Goal: Browse casually: Explore the website without a specific task or goal

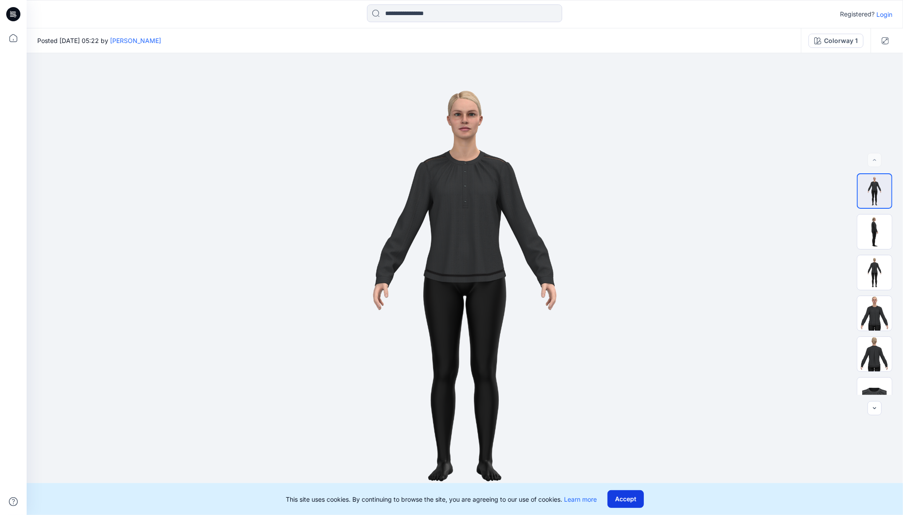
click at [634, 502] on button "Accept" at bounding box center [625, 500] width 36 height 18
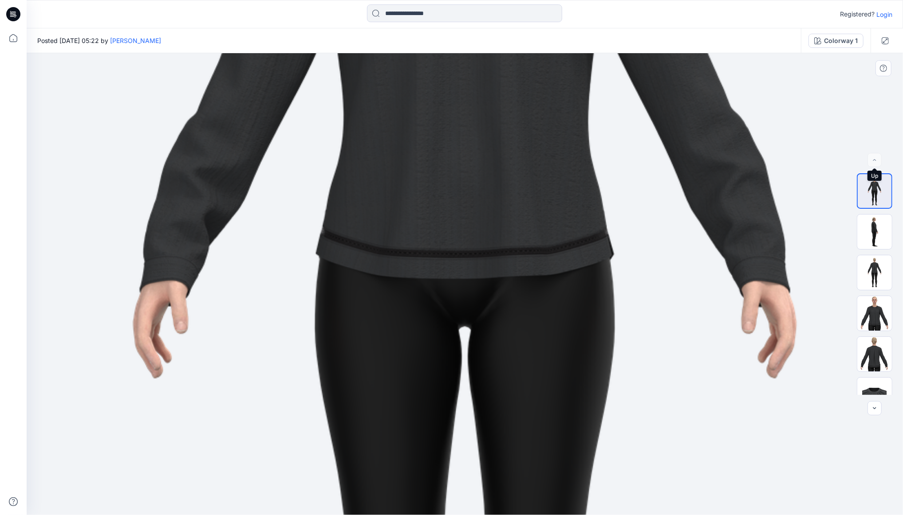
click at [874, 160] on div at bounding box center [874, 160] width 14 height 14
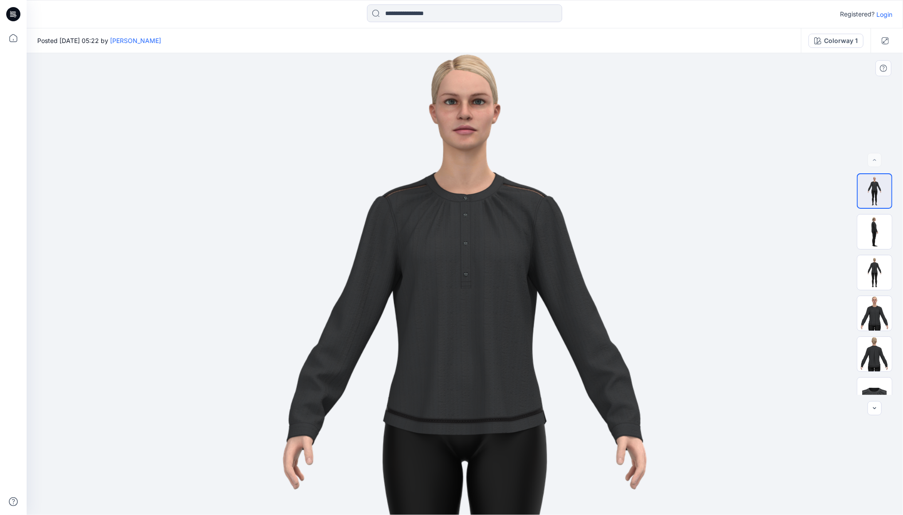
drag, startPoint x: 487, startPoint y: 104, endPoint x: 503, endPoint y: 258, distance: 154.7
click at [503, 258] on img at bounding box center [465, 438] width 648 height 916
click at [870, 230] on img at bounding box center [874, 232] width 35 height 35
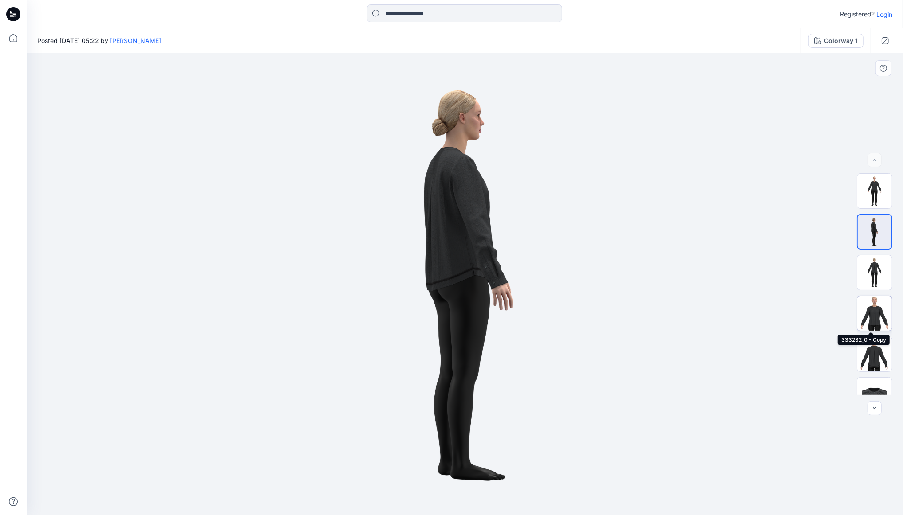
click at [868, 311] on img at bounding box center [874, 313] width 35 height 35
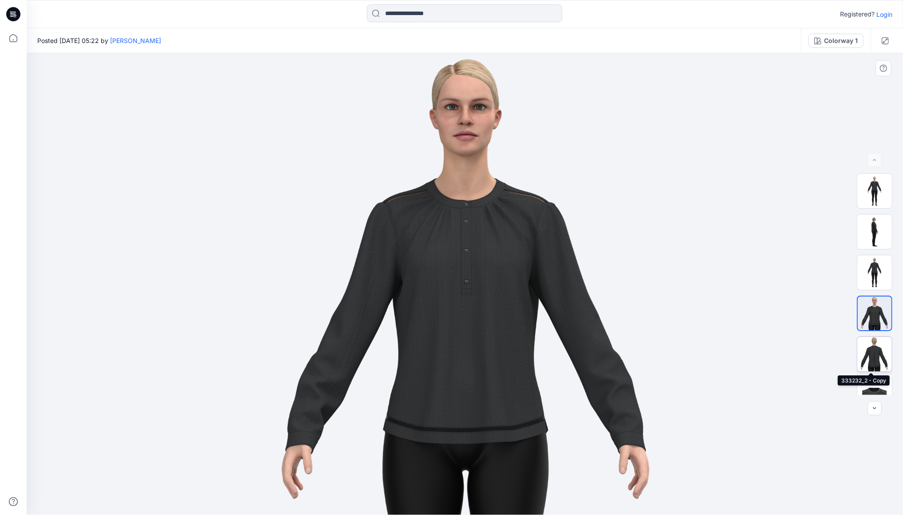
scroll to position [2, 0]
drag, startPoint x: 528, startPoint y: 427, endPoint x: 527, endPoint y: 314, distance: 113.6
click at [527, 314] on img at bounding box center [464, 284] width 395 height 462
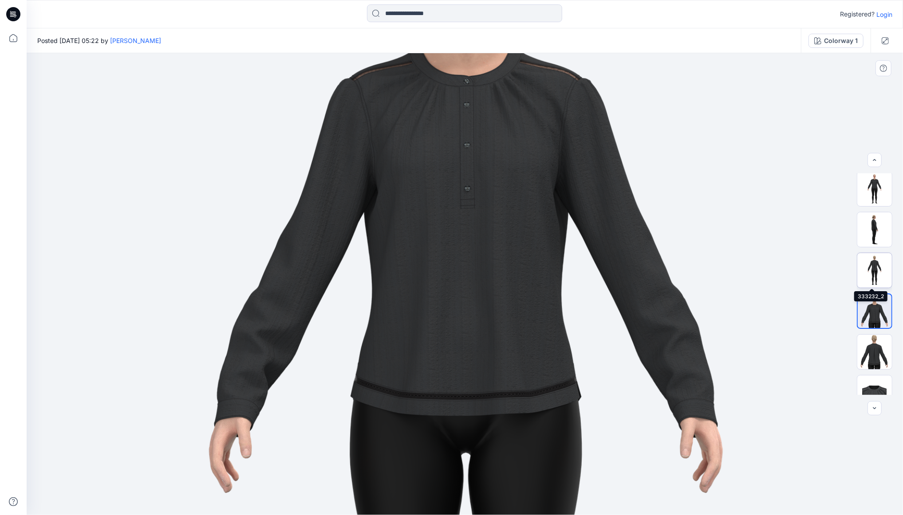
click at [871, 266] on img at bounding box center [874, 270] width 35 height 35
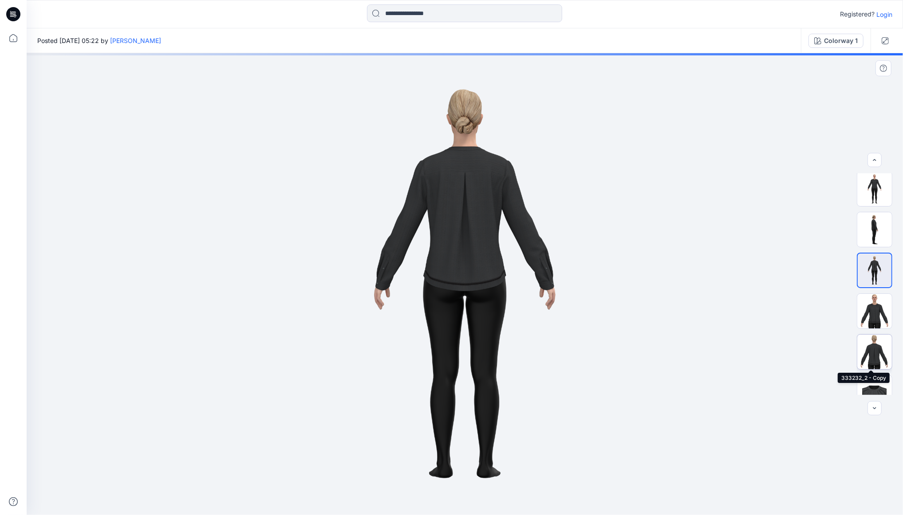
click at [871, 353] on img at bounding box center [874, 352] width 35 height 35
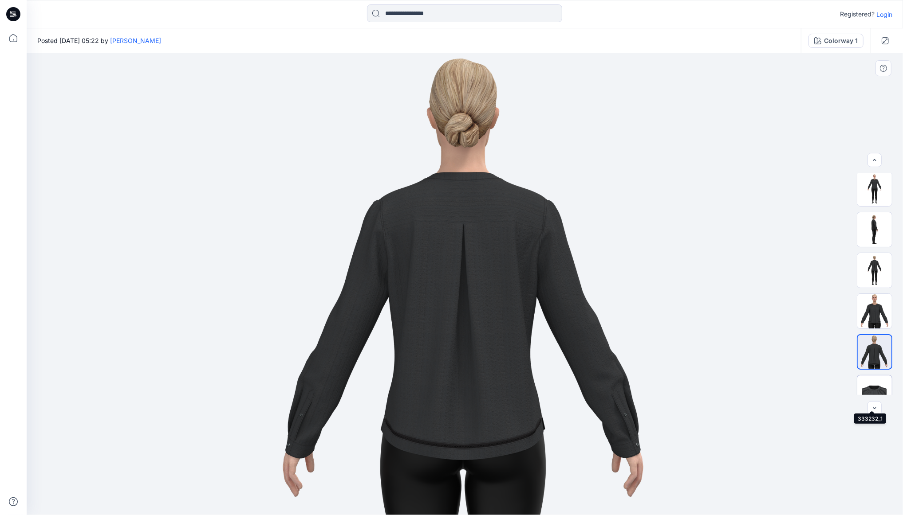
click at [868, 384] on img at bounding box center [874, 393] width 35 height 35
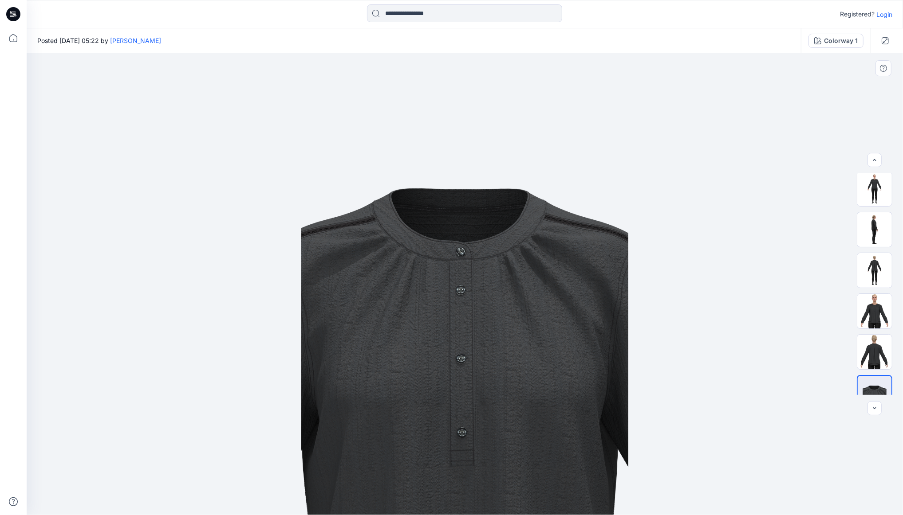
drag, startPoint x: 507, startPoint y: 322, endPoint x: 504, endPoint y: 288, distance: 34.8
click at [504, 288] on img at bounding box center [464, 284] width 327 height 462
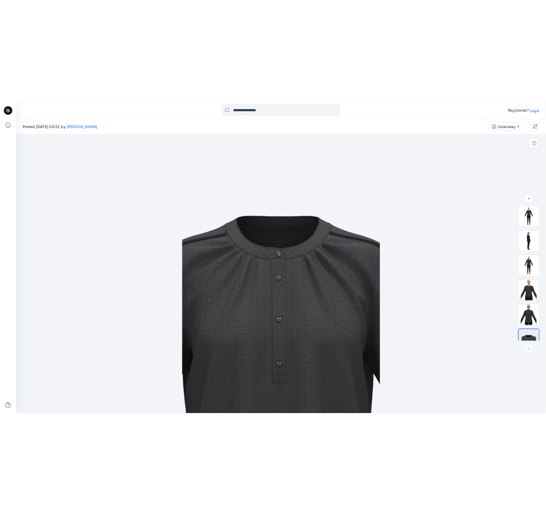
scroll to position [99, 0]
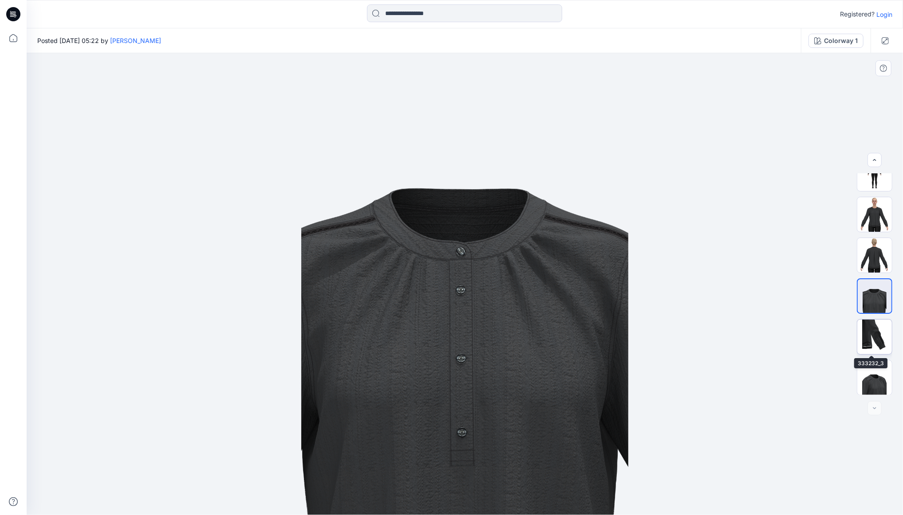
click at [865, 332] on img at bounding box center [874, 337] width 35 height 35
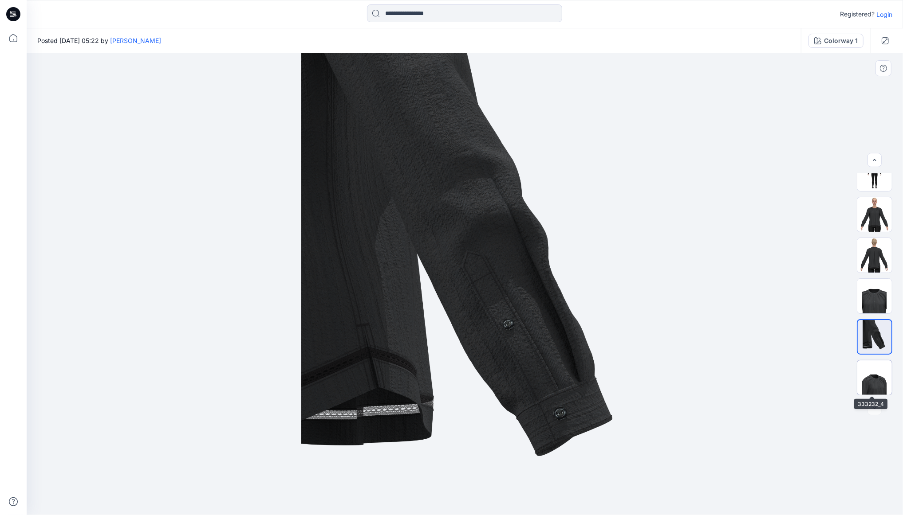
click at [870, 377] on img at bounding box center [874, 378] width 35 height 35
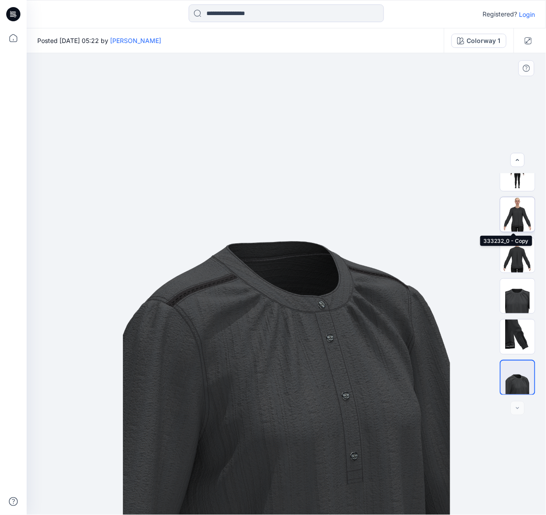
click at [522, 211] on img at bounding box center [517, 214] width 35 height 35
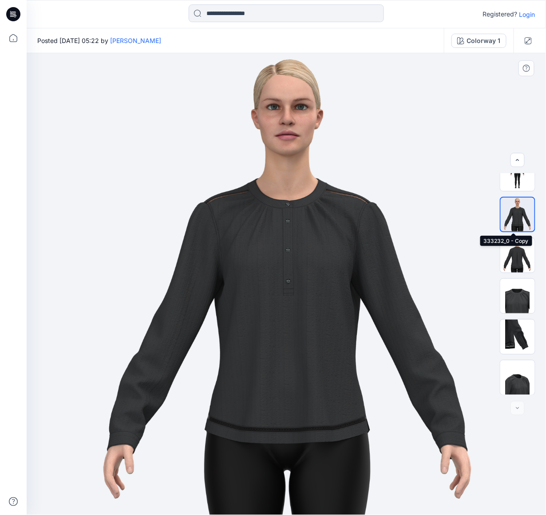
click at [517, 212] on img at bounding box center [517, 215] width 34 height 34
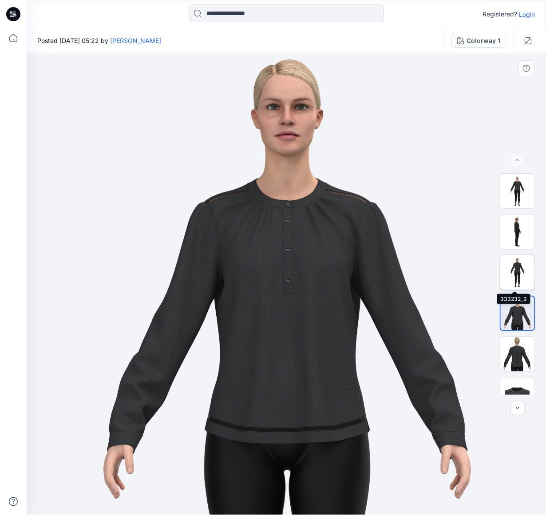
click at [511, 268] on img at bounding box center [517, 272] width 35 height 35
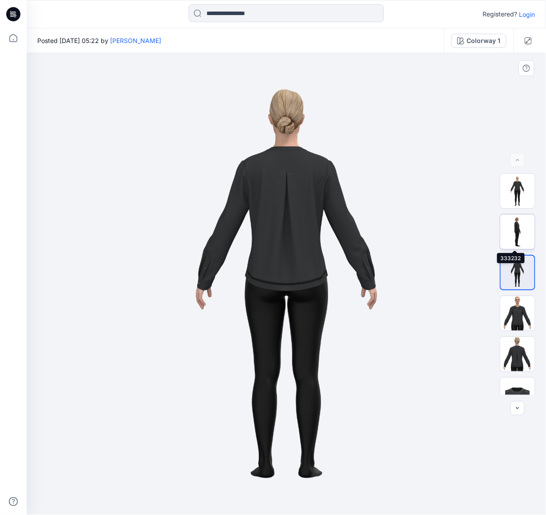
click at [519, 224] on img at bounding box center [517, 232] width 35 height 35
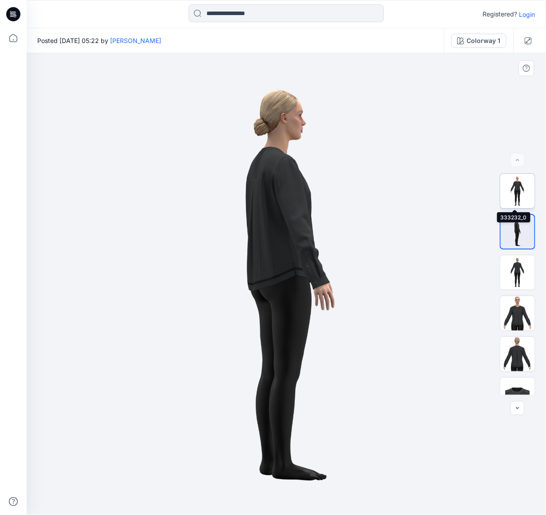
click at [514, 182] on img at bounding box center [517, 191] width 35 height 35
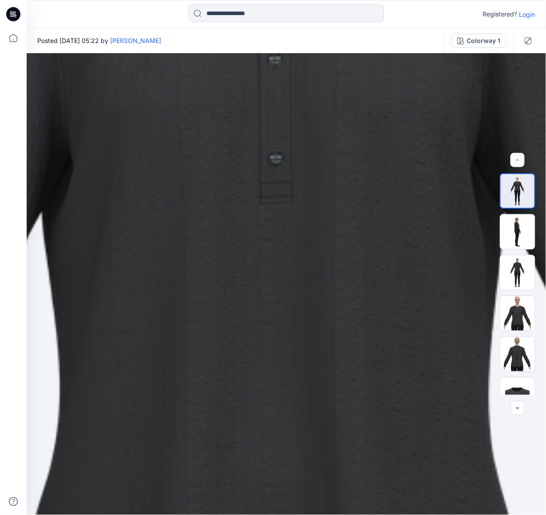
drag, startPoint x: 257, startPoint y: 141, endPoint x: 243, endPoint y: 540, distance: 399.9
click at [243, 515] on html "Registered? Login Posted [DATE] 05:22 by [PERSON_NAME] Colorway 1 Colorway 1 Lo…" at bounding box center [273, 257] width 546 height 515
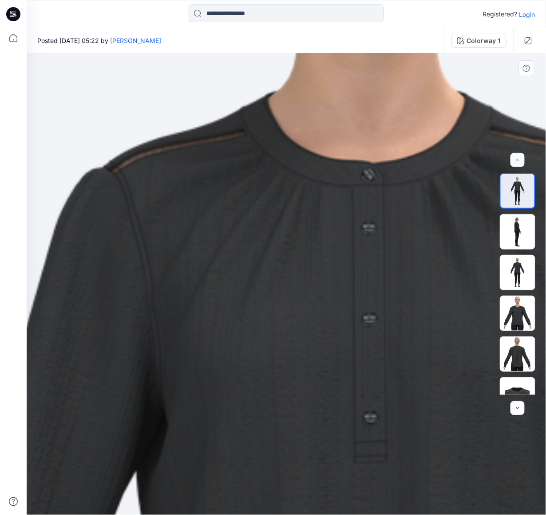
drag, startPoint x: 169, startPoint y: 146, endPoint x: 255, endPoint y: 401, distance: 268.9
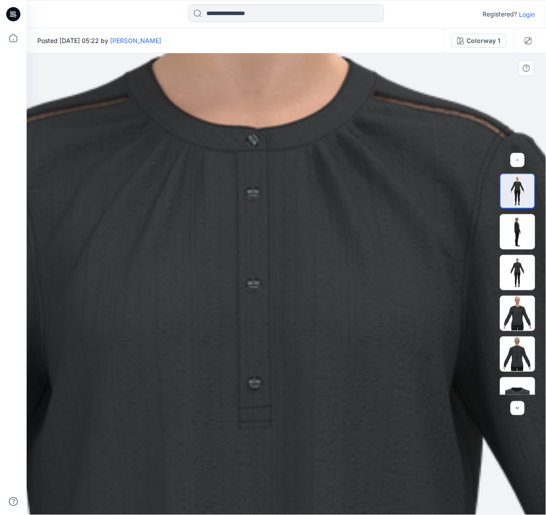
drag, startPoint x: 239, startPoint y: 301, endPoint x: 55, endPoint y: 238, distance: 194.3
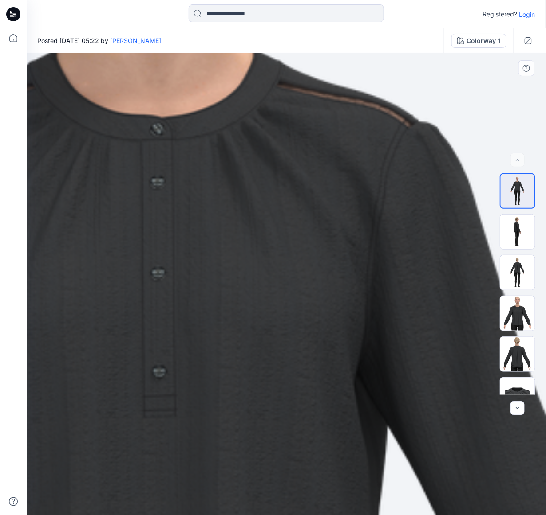
drag, startPoint x: 374, startPoint y: 259, endPoint x: 356, endPoint y: 258, distance: 18.7
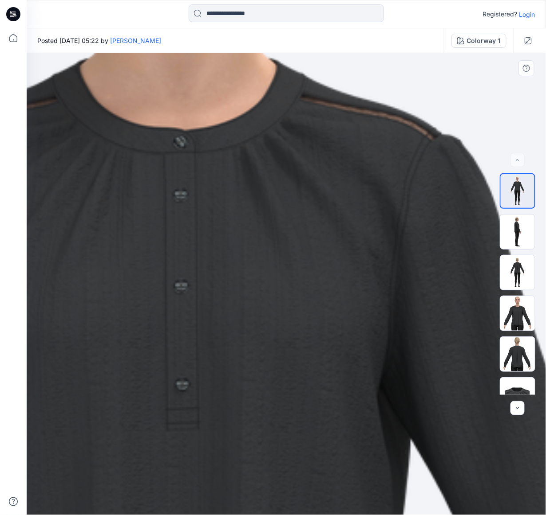
drag, startPoint x: 248, startPoint y: 202, endPoint x: 271, endPoint y: 215, distance: 26.4
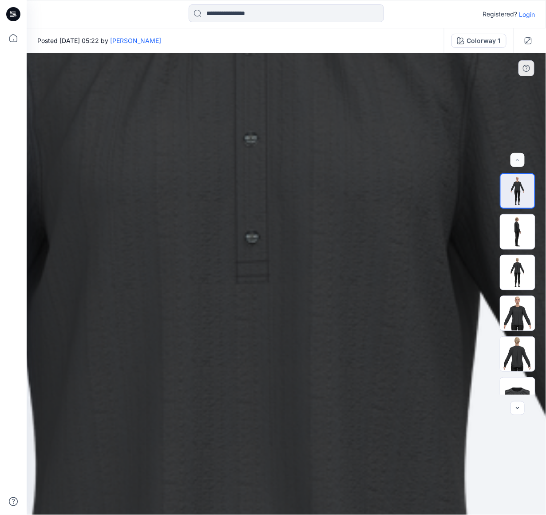
drag, startPoint x: 89, startPoint y: 338, endPoint x: 159, endPoint y: 190, distance: 163.3
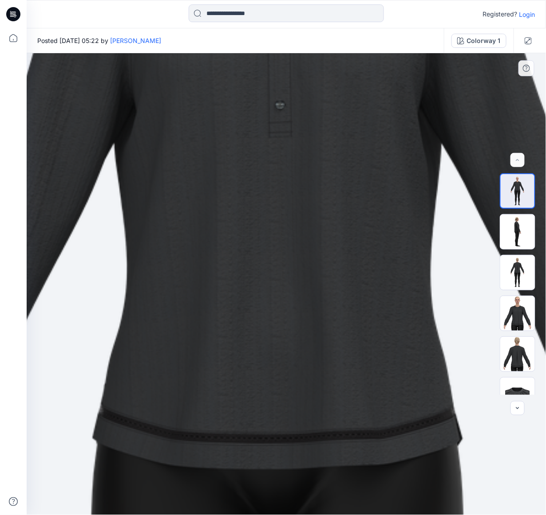
drag, startPoint x: 211, startPoint y: 341, endPoint x: 202, endPoint y: 224, distance: 117.4
click at [202, 224] on img at bounding box center [277, 476] width 1468 height 2076
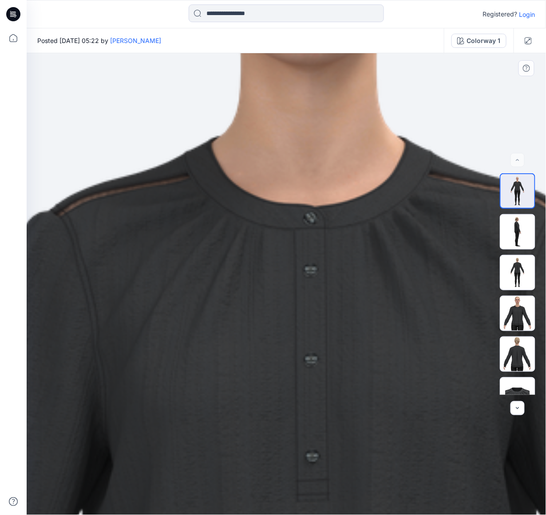
drag, startPoint x: 202, startPoint y: 115, endPoint x: 224, endPoint y: 514, distance: 399.8
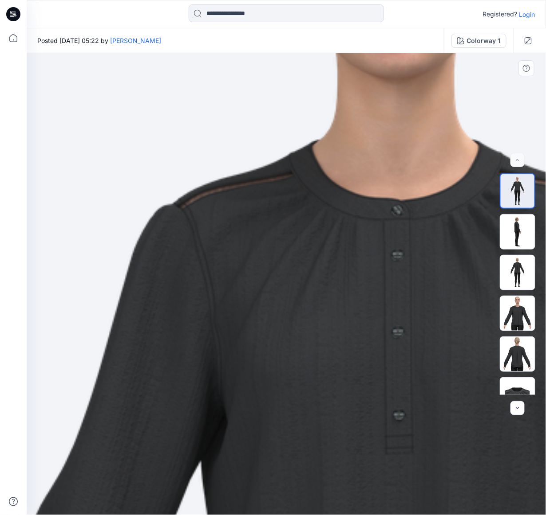
drag, startPoint x: 179, startPoint y: 459, endPoint x: 271, endPoint y: 460, distance: 91.4
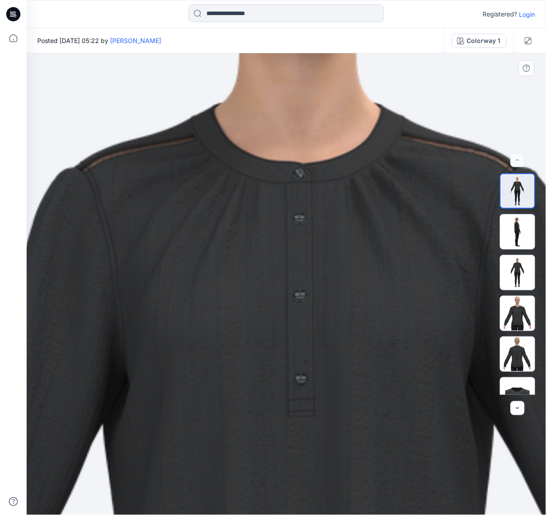
drag, startPoint x: 362, startPoint y: 337, endPoint x: 40, endPoint y: 227, distance: 340.2
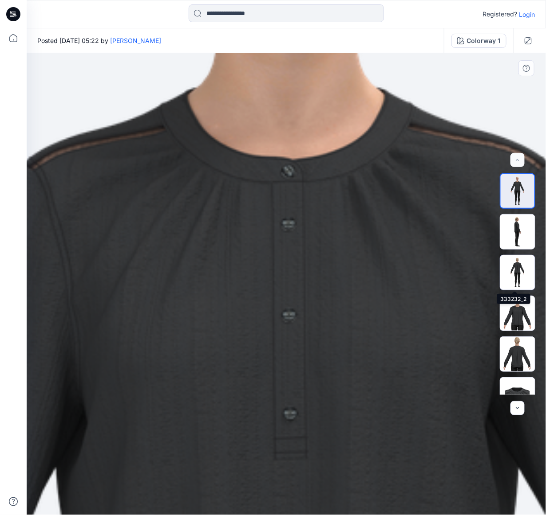
click at [509, 271] on img at bounding box center [517, 272] width 35 height 35
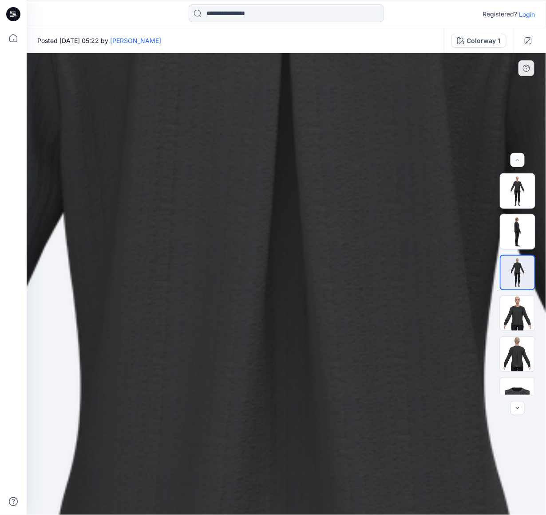
drag, startPoint x: 278, startPoint y: 119, endPoint x: 255, endPoint y: 313, distance: 195.2
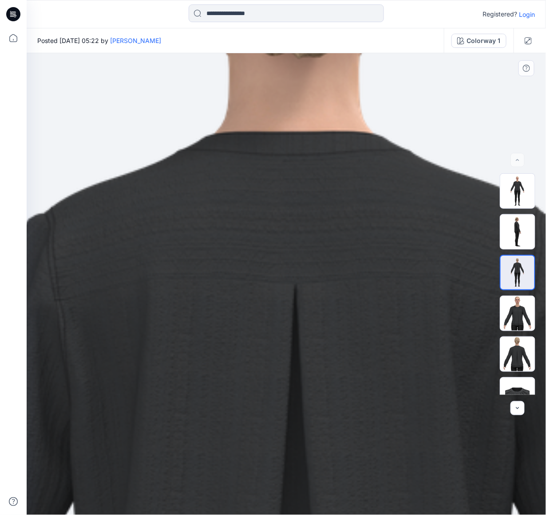
drag, startPoint x: 211, startPoint y: 68, endPoint x: 221, endPoint y: 359, distance: 290.7
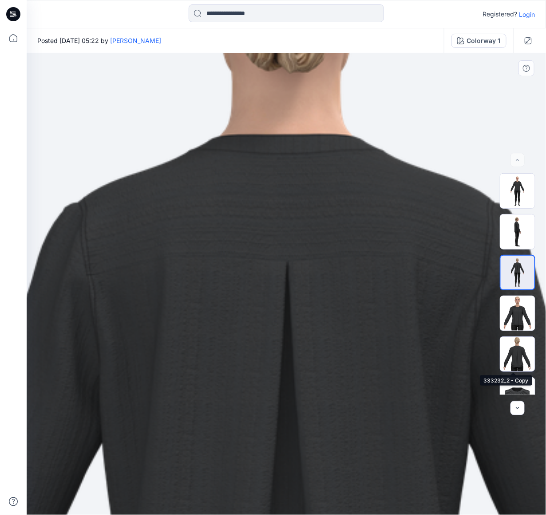
click at [517, 346] on img at bounding box center [517, 354] width 35 height 35
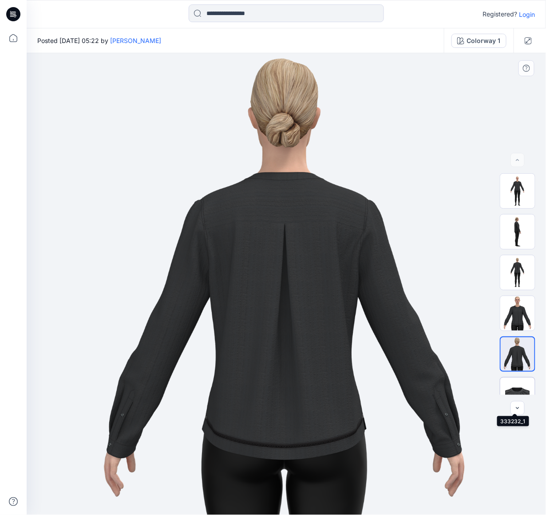
click at [509, 386] on img at bounding box center [517, 395] width 35 height 35
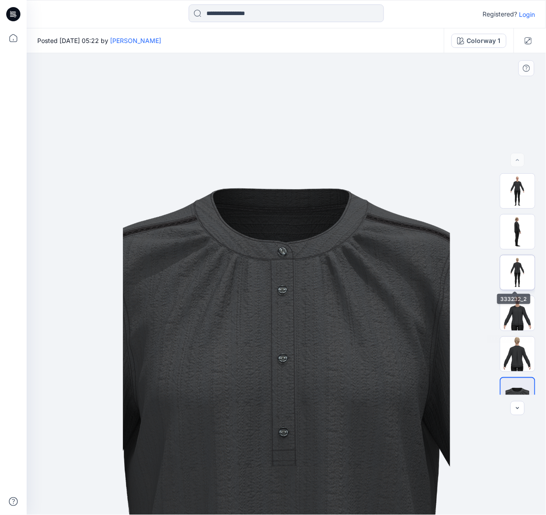
drag, startPoint x: 514, startPoint y: 361, endPoint x: 522, endPoint y: 268, distance: 93.5
click at [522, 268] on div at bounding box center [516, 284] width 35 height 222
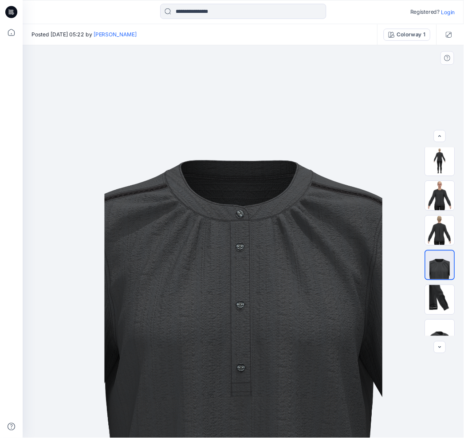
scroll to position [94, 0]
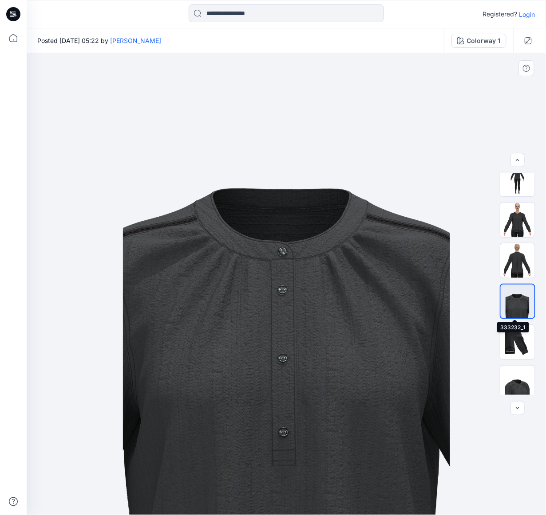
click at [516, 299] on img at bounding box center [517, 302] width 34 height 34
click at [511, 346] on img at bounding box center [517, 342] width 35 height 35
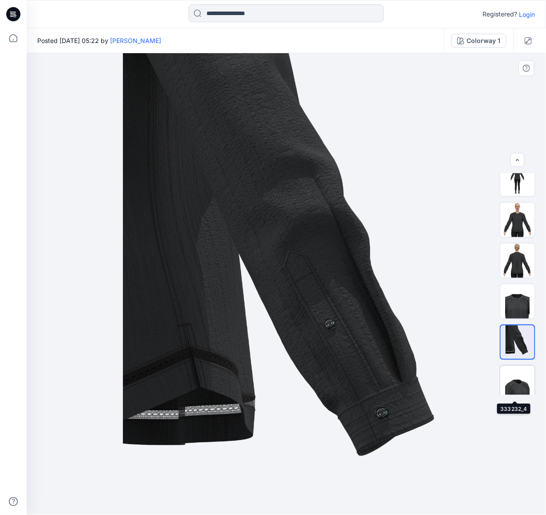
click at [516, 386] on img at bounding box center [517, 383] width 35 height 35
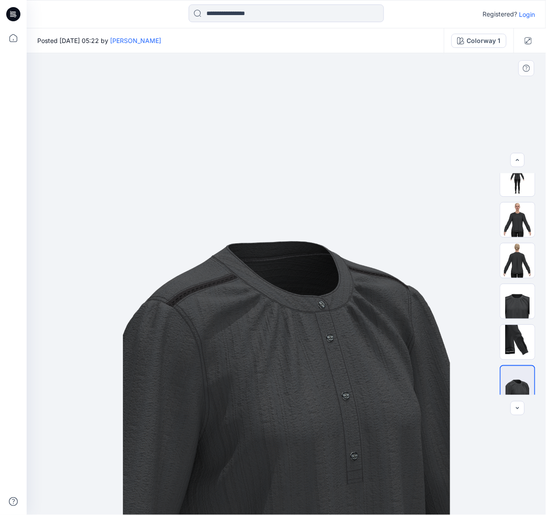
drag, startPoint x: 301, startPoint y: 353, endPoint x: 298, endPoint y: 278, distance: 75.0
click at [298, 278] on img at bounding box center [286, 284] width 327 height 462
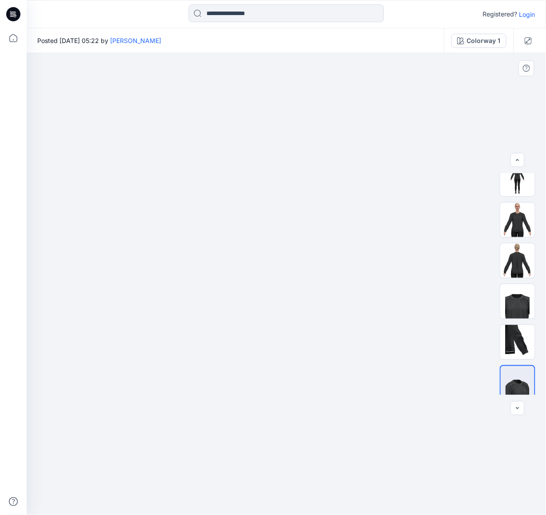
drag, startPoint x: 252, startPoint y: 263, endPoint x: 213, endPoint y: 52, distance: 214.6
drag, startPoint x: 406, startPoint y: 436, endPoint x: 528, endPoint y: 419, distance: 123.5
click at [521, 380] on img at bounding box center [517, 383] width 34 height 34
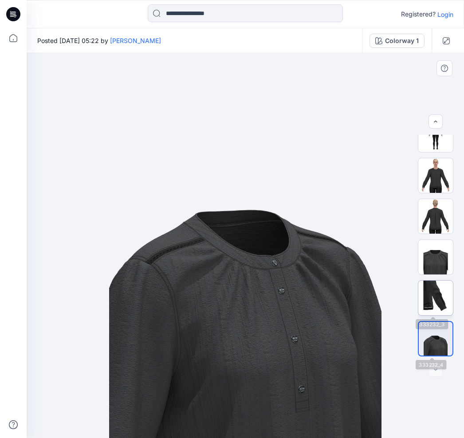
scroll to position [0, 0]
click at [436, 372] on div at bounding box center [435, 370] width 14 height 14
click at [436, 371] on div at bounding box center [435, 370] width 14 height 14
click at [432, 287] on img at bounding box center [435, 298] width 35 height 35
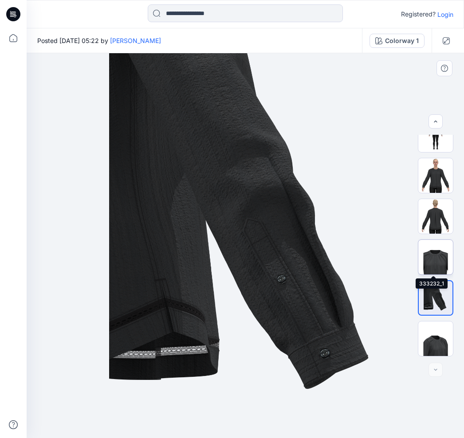
click at [444, 259] on img at bounding box center [435, 257] width 35 height 35
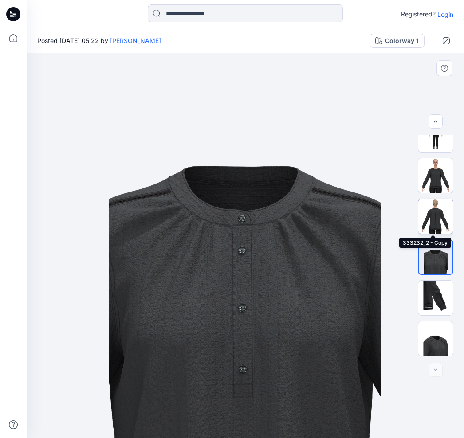
click at [440, 209] on img at bounding box center [435, 216] width 35 height 35
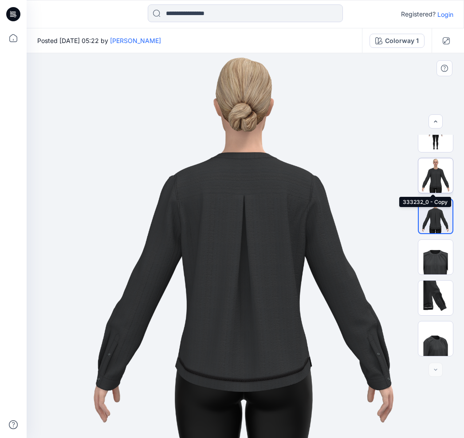
click at [435, 167] on img at bounding box center [435, 175] width 35 height 35
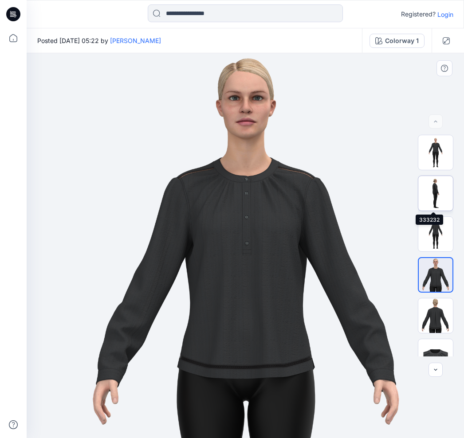
click at [430, 193] on img at bounding box center [435, 193] width 35 height 35
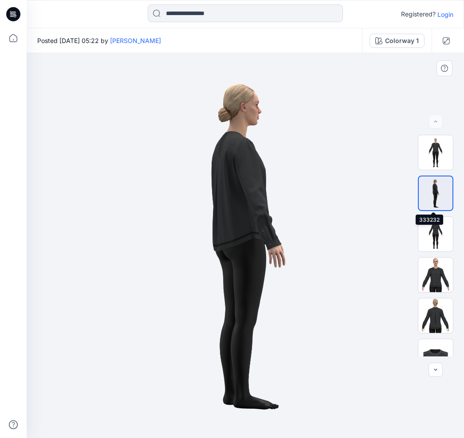
click at [434, 183] on img at bounding box center [436, 194] width 34 height 34
click at [429, 149] on img at bounding box center [435, 152] width 35 height 35
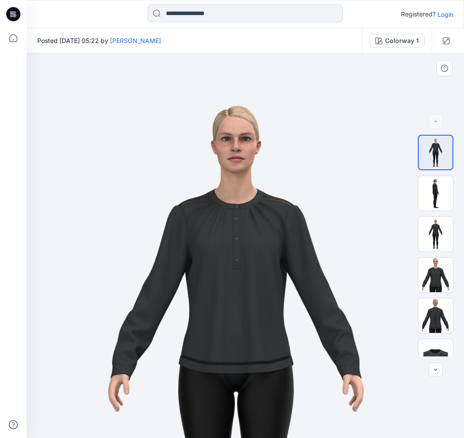
drag, startPoint x: 280, startPoint y: 118, endPoint x: 266, endPoint y: 253, distance: 136.4
click at [266, 253] on img at bounding box center [236, 375] width 456 height 645
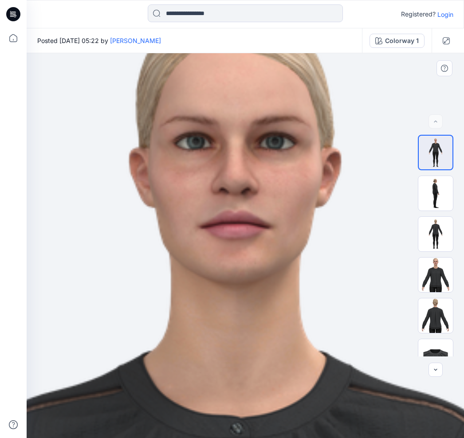
drag, startPoint x: 261, startPoint y: 328, endPoint x: 249, endPoint y: 63, distance: 265.9
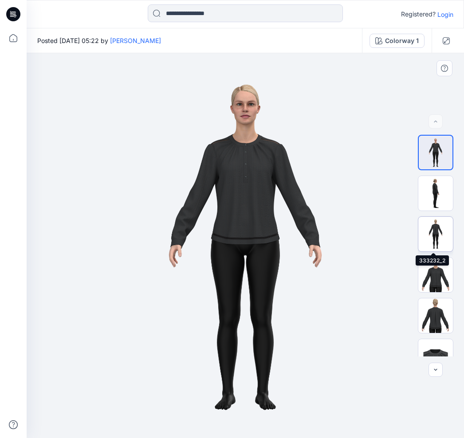
click at [432, 235] on img at bounding box center [435, 234] width 35 height 35
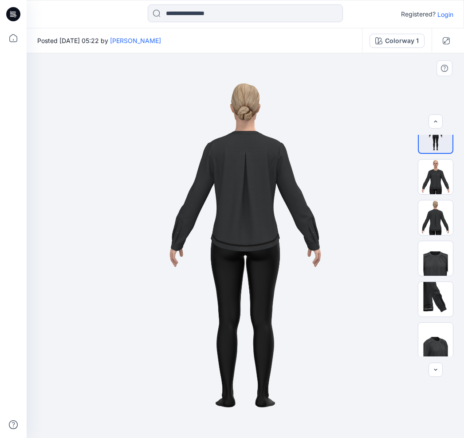
scroll to position [88, 0]
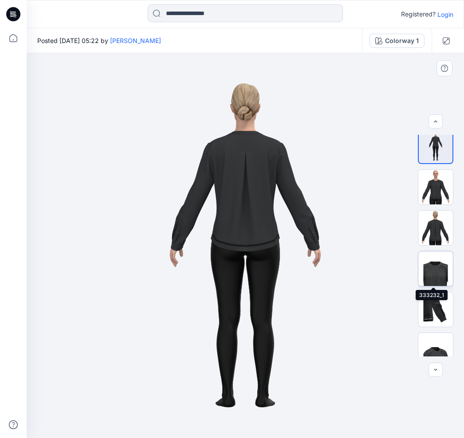
click at [436, 263] on img at bounding box center [435, 269] width 35 height 35
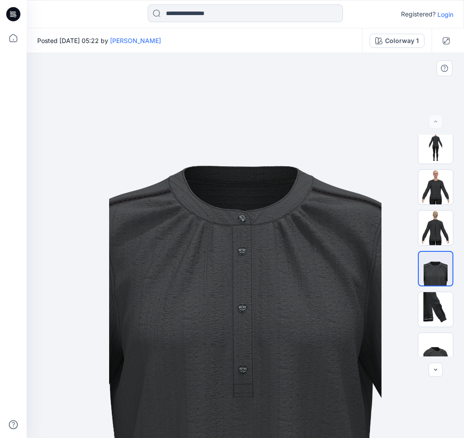
scroll to position [0, 0]
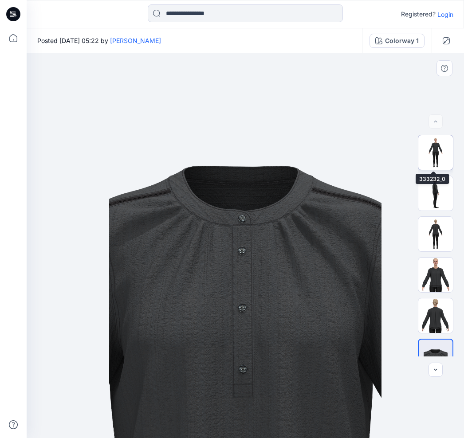
click at [434, 153] on img at bounding box center [435, 152] width 35 height 35
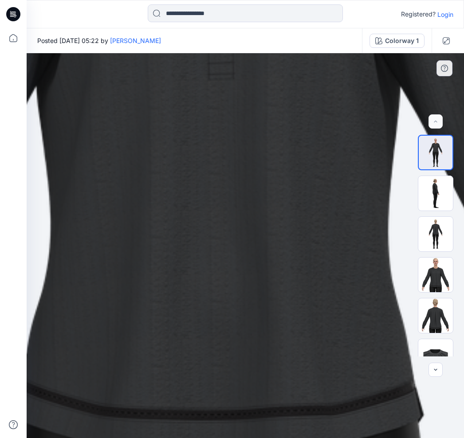
drag, startPoint x: 262, startPoint y: 136, endPoint x: 229, endPoint y: 365, distance: 232.1
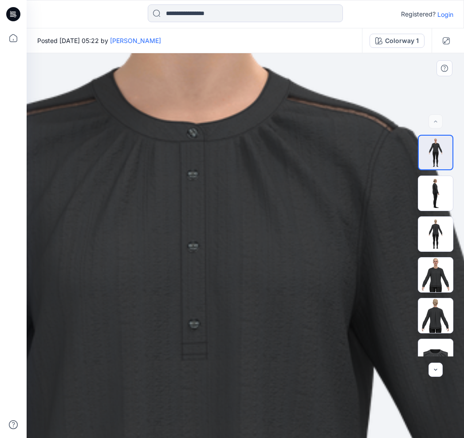
drag, startPoint x: 281, startPoint y: 248, endPoint x: 279, endPoint y: 266, distance: 18.3
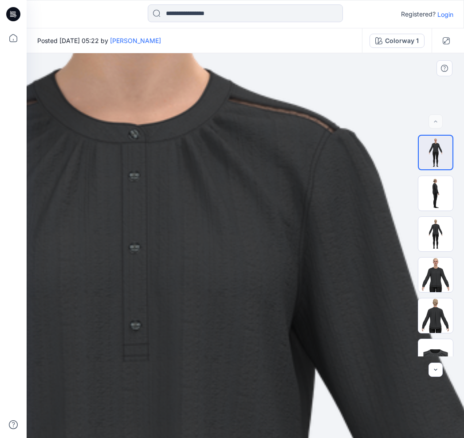
drag, startPoint x: 263, startPoint y: 216, endPoint x: 225, endPoint y: 216, distance: 37.3
click at [430, 230] on img at bounding box center [435, 234] width 35 height 35
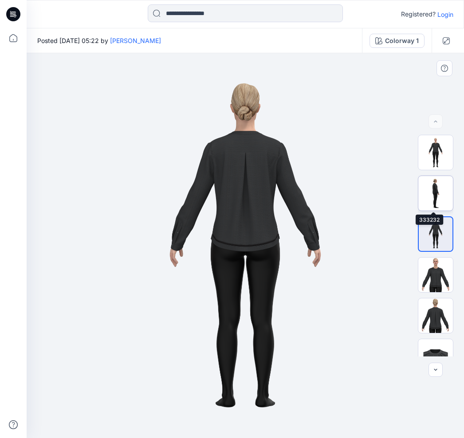
click at [436, 195] on img at bounding box center [435, 193] width 35 height 35
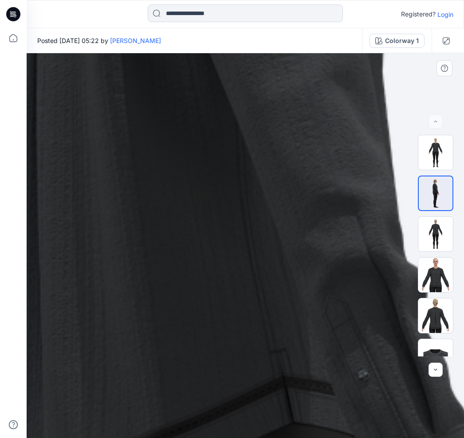
drag, startPoint x: 257, startPoint y: 138, endPoint x: 247, endPoint y: 343, distance: 205.6
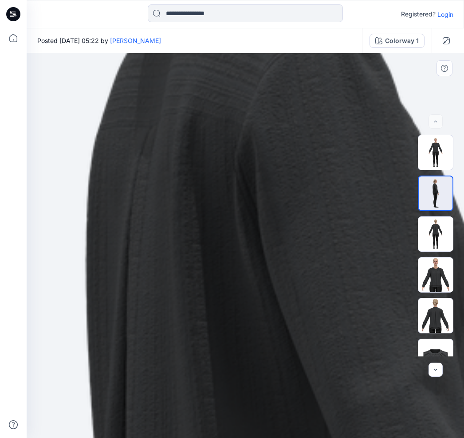
drag, startPoint x: 176, startPoint y: 79, endPoint x: 266, endPoint y: 360, distance: 295.3
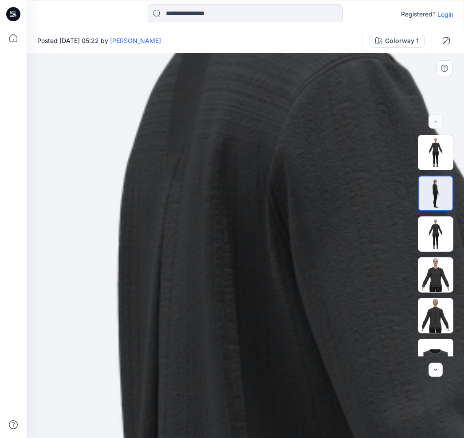
drag, startPoint x: 195, startPoint y: 112, endPoint x: 229, endPoint y: 120, distance: 34.6
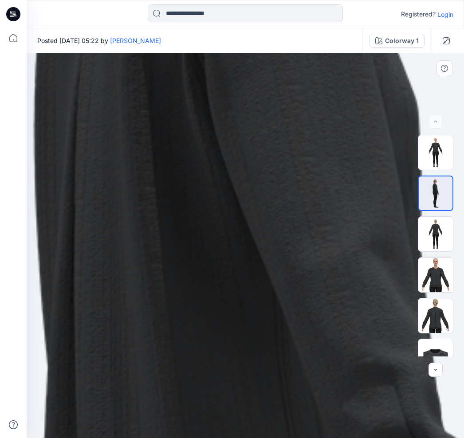
drag, startPoint x: 287, startPoint y: 295, endPoint x: 204, endPoint y: 139, distance: 176.4
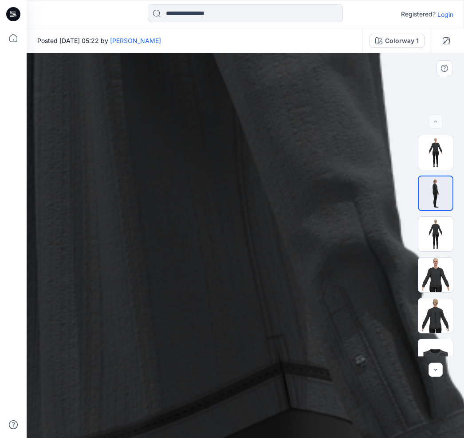
drag, startPoint x: 253, startPoint y: 230, endPoint x: 237, endPoint y: 165, distance: 66.3
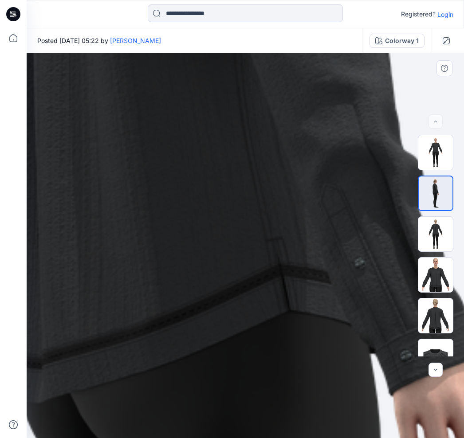
drag, startPoint x: 195, startPoint y: 264, endPoint x: 203, endPoint y: 212, distance: 52.4
click at [203, 212] on img at bounding box center [232, 363] width 1927 height 2726
click at [430, 231] on img at bounding box center [435, 234] width 35 height 35
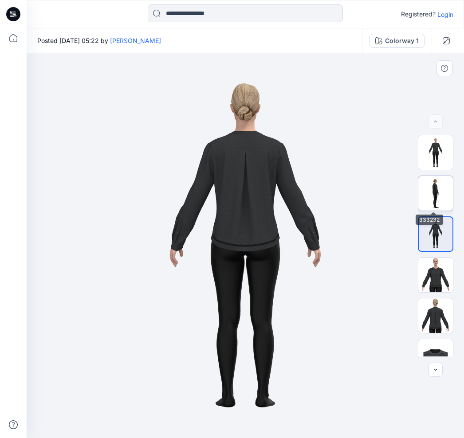
click at [424, 189] on img at bounding box center [435, 193] width 35 height 35
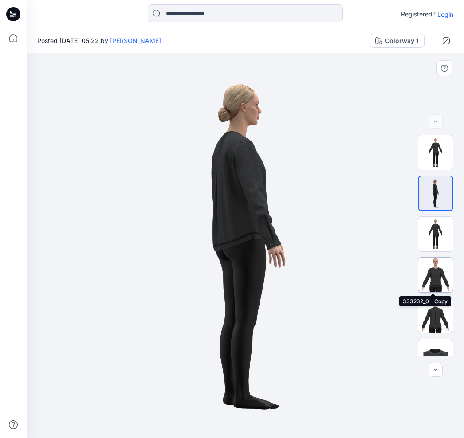
click at [427, 271] on img at bounding box center [435, 275] width 35 height 35
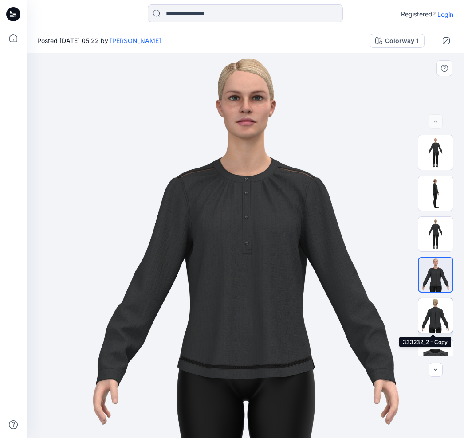
click at [431, 317] on img at bounding box center [435, 316] width 35 height 35
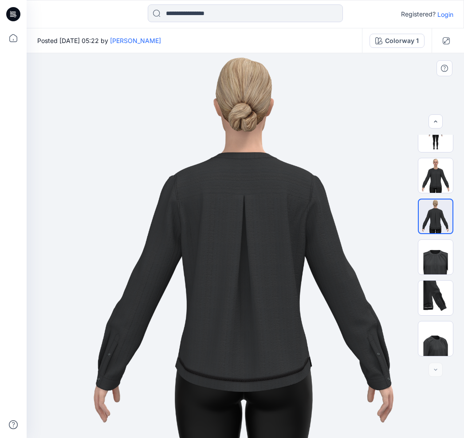
scroll to position [99, 0]
